Goal: Complete application form: Complete application form

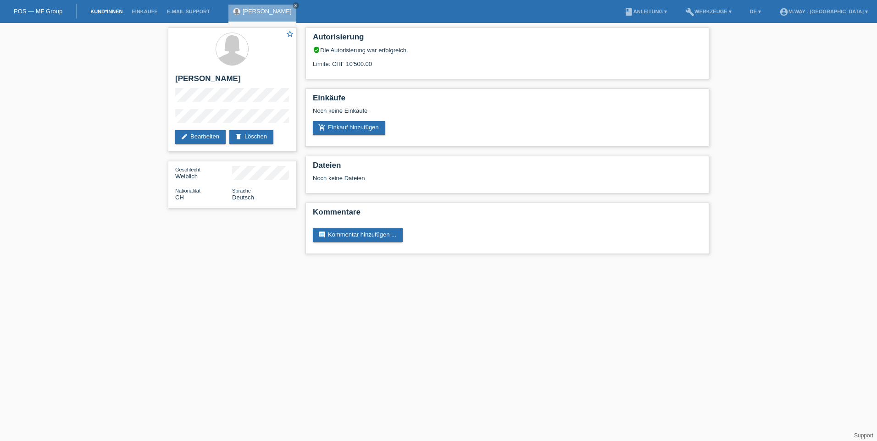
click at [101, 13] on link "Kund*innen" at bounding box center [106, 12] width 41 height 6
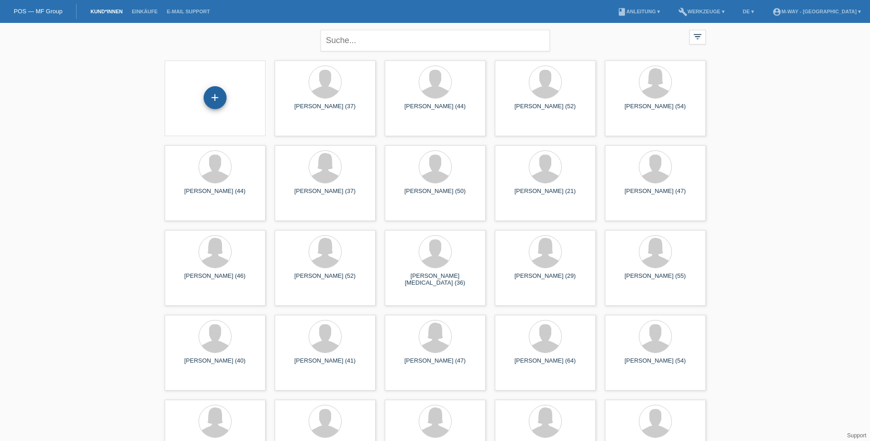
click at [207, 93] on div "+" at bounding box center [215, 97] width 23 height 23
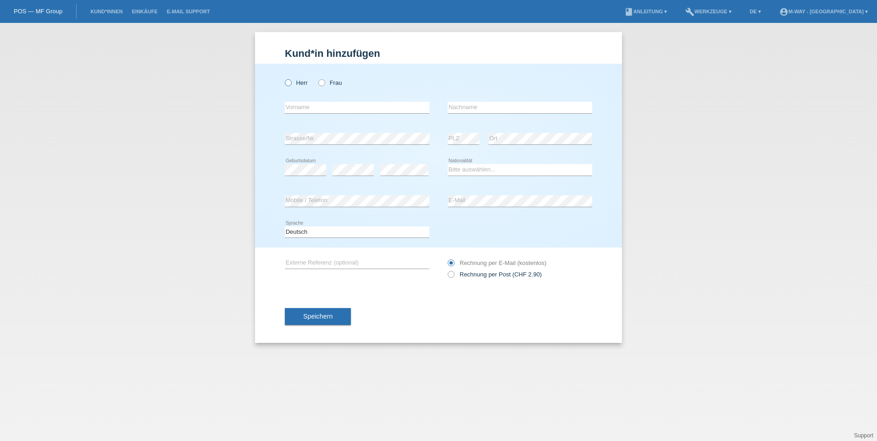
click at [283, 78] on icon at bounding box center [283, 78] width 0 height 0
click at [287, 82] on input "Herr" at bounding box center [288, 82] width 6 height 6
radio input "true"
click at [359, 113] on div "error Vorname" at bounding box center [357, 108] width 144 height 12
type input "besnik"
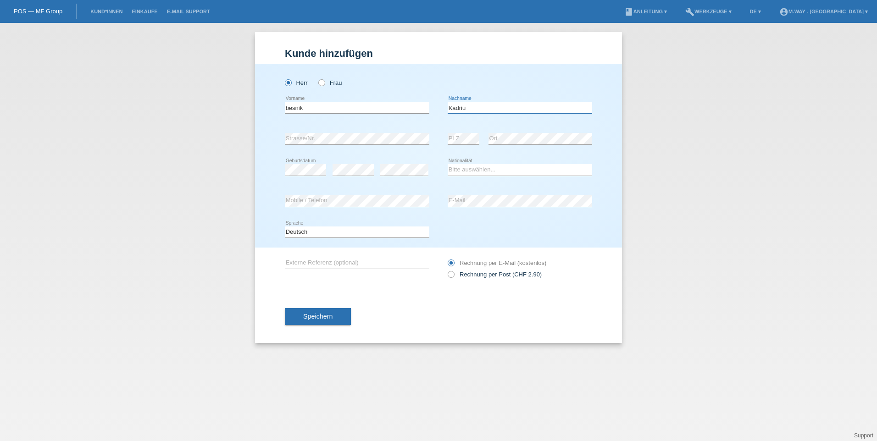
type input "Kadriu"
click at [288, 109] on input "besnik" at bounding box center [357, 107] width 144 height 11
type input "Besnik"
click at [493, 170] on select "Bitte auswählen... Schweiz Deutschland Liechtenstein Österreich ------------ Af…" at bounding box center [520, 169] width 144 height 11
select select "CH"
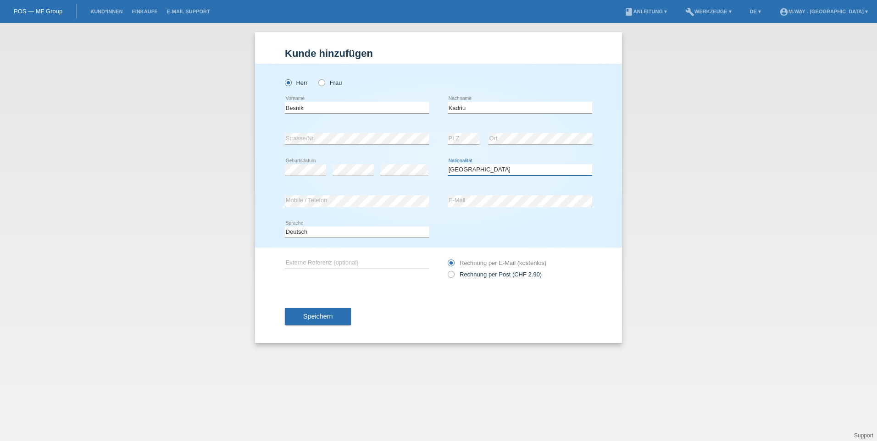
click at [448, 164] on select "Bitte auswählen... Schweiz Deutschland Liechtenstein Österreich ------------ Af…" at bounding box center [520, 169] width 144 height 11
click at [328, 313] on span "Speichern" at bounding box center [317, 316] width 29 height 7
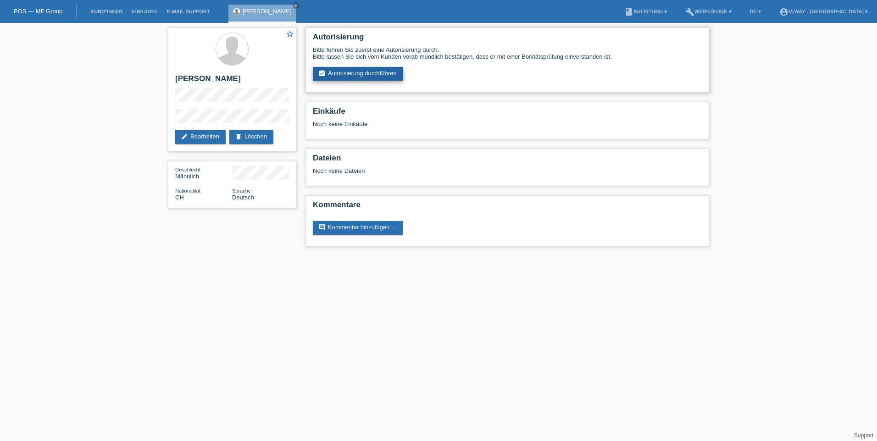
click at [386, 72] on link "assignment_turned_in Autorisierung durchführen" at bounding box center [358, 74] width 90 height 14
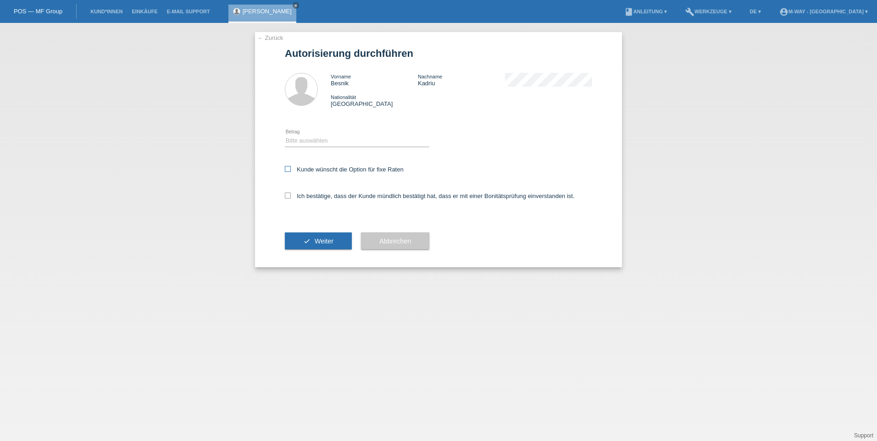
click at [285, 167] on div "← Zurück Autorisierung durchführen Vorname [PERSON_NAME] Nachname [PERSON_NAME]…" at bounding box center [438, 149] width 367 height 235
drag, startPoint x: 285, startPoint y: 167, endPoint x: 291, endPoint y: 171, distance: 7.6
click at [291, 171] on label "Kunde wünscht die Option für fixe Raten" at bounding box center [344, 169] width 119 height 7
click at [291, 171] on input "Kunde wünscht die Option für fixe Raten" at bounding box center [288, 169] width 6 height 6
checkbox input "true"
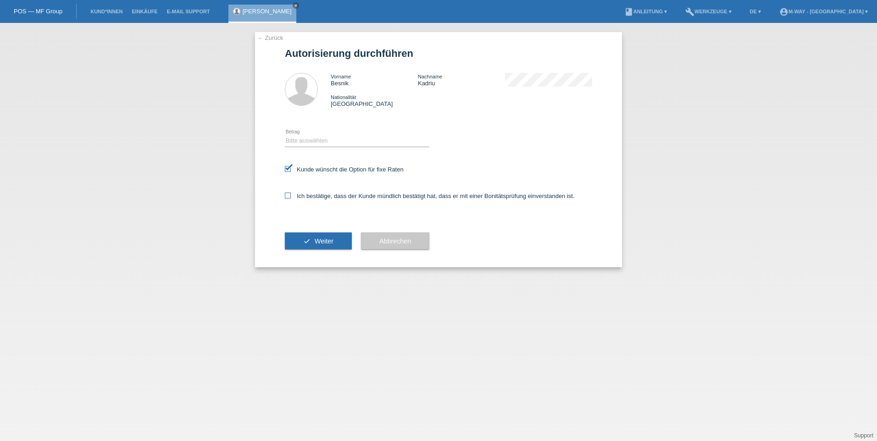
click at [288, 196] on icon at bounding box center [288, 196] width 6 height 6
click at [288, 196] on input "Ich bestätige, dass der Kunde mündlich bestätigt hat, dass er mit einer Bonität…" at bounding box center [288, 196] width 6 height 6
checkbox input "true"
click at [335, 143] on select "Bitte auswählen CHF 1.00 - CHF 499.00 CHF 500.00 - CHF 1'999.00 CHF 2'000.00 - …" at bounding box center [357, 140] width 144 height 11
select select "3"
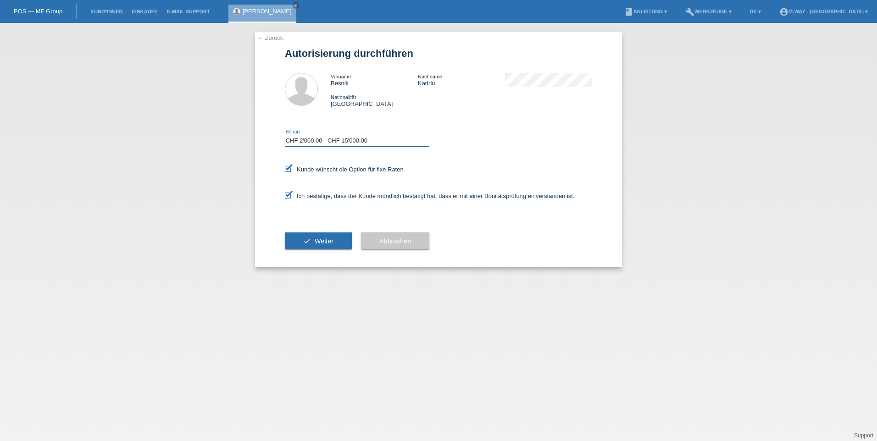
click at [285, 135] on select "Bitte auswählen CHF 1.00 - CHF 499.00 CHF 500.00 - CHF 1'999.00 CHF 2'000.00 - …" at bounding box center [357, 140] width 144 height 11
click at [305, 239] on button "check Weiter" at bounding box center [318, 240] width 67 height 17
